Goal: Find specific page/section: Find specific page/section

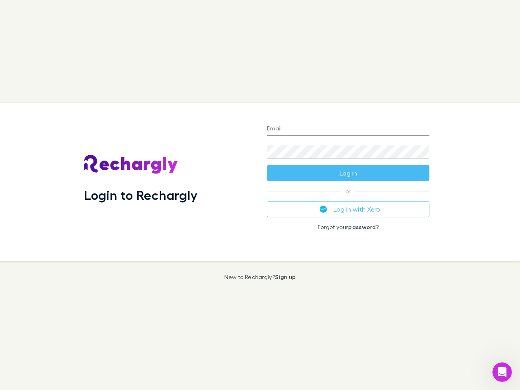
click at [260, 195] on div "Login to Rechargly" at bounding box center [169, 182] width 183 height 158
click at [348, 129] on input "Email" at bounding box center [348, 129] width 163 height 13
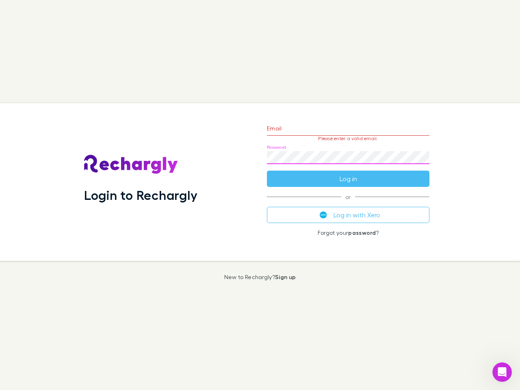
click at [348, 173] on form "Email Please enter a valid email. Password Log in" at bounding box center [348, 151] width 163 height 71
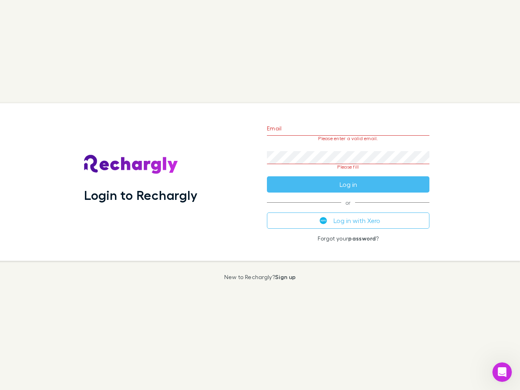
click at [348, 209] on div "Email Please enter a valid email. Password Please fill Log in or Log in with Xe…" at bounding box center [349, 182] width 176 height 158
